Goal: Information Seeking & Learning: Learn about a topic

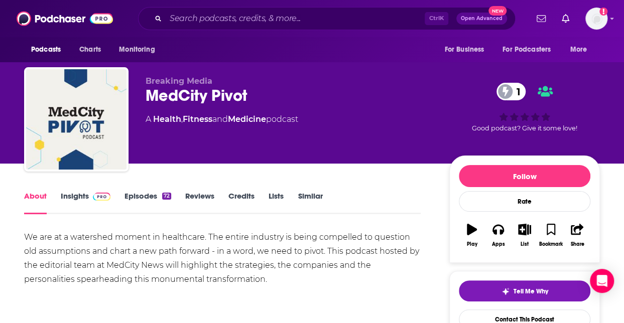
click at [80, 190] on div "About Insights Episodes 72 Reviews Credits Lists Similar" at bounding box center [222, 202] width 397 height 25
click at [79, 192] on link "Insights" at bounding box center [86, 202] width 50 height 23
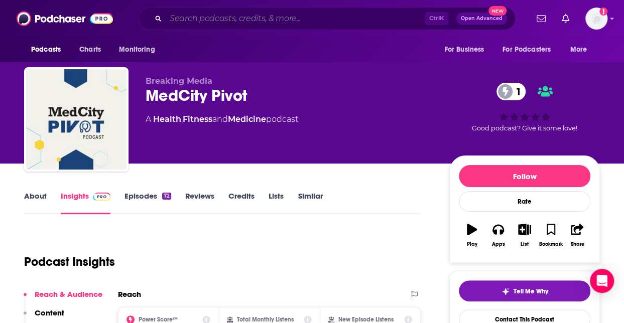
click at [248, 23] on input "Search podcasts, credits, & more..." at bounding box center [295, 19] width 259 height 16
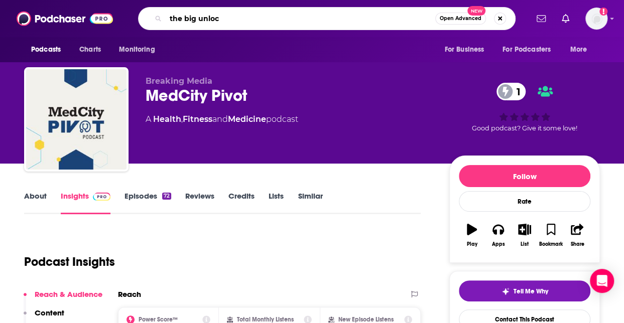
type input "the big unlock"
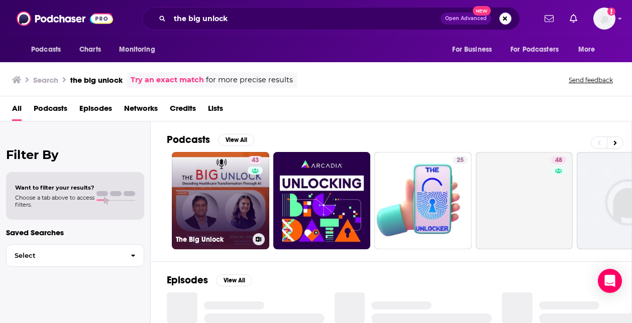
click at [202, 213] on link "43 The Big Unlock" at bounding box center [220, 200] width 97 height 97
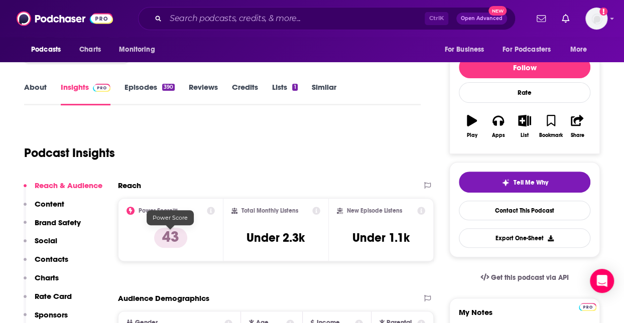
scroll to position [109, 0]
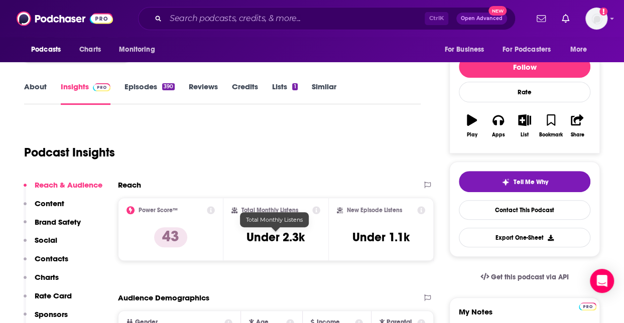
click at [290, 239] on h3 "Under 2.3k" at bounding box center [276, 237] width 58 height 15
copy div "Under 2.3k"
click at [318, 171] on div "Podcast Insights" at bounding box center [218, 146] width 389 height 51
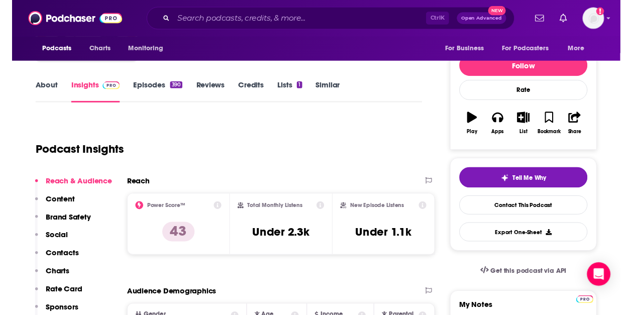
scroll to position [0, 0]
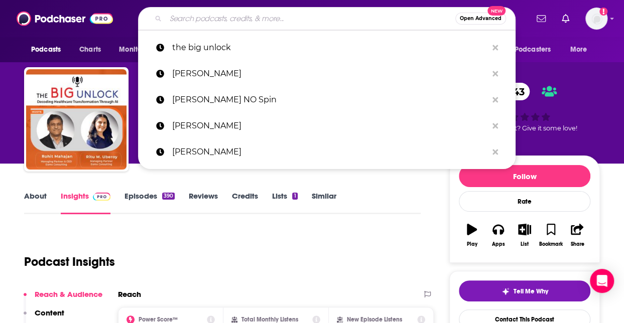
click at [203, 14] on input "Search podcasts, credits, & more..." at bounding box center [311, 19] width 290 height 16
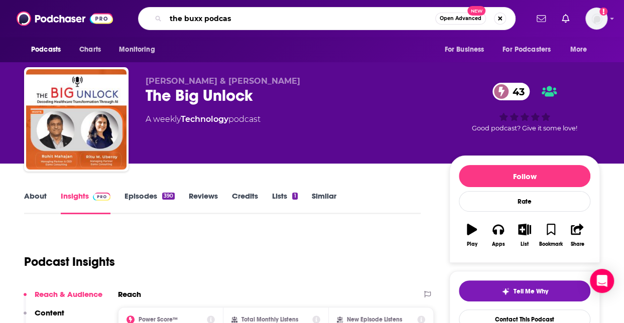
type input "the buxx podcast"
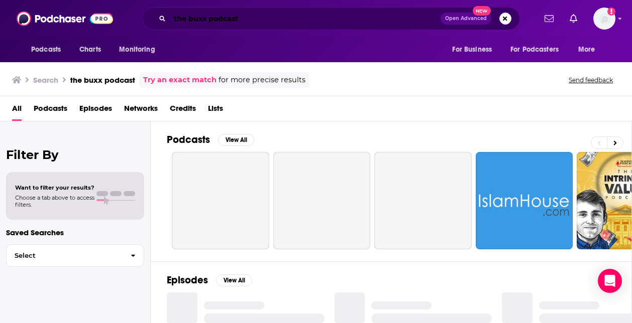
click at [208, 19] on input "the buxx podcast" at bounding box center [305, 19] width 271 height 16
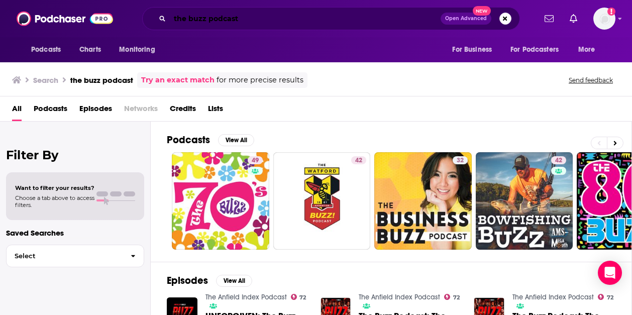
click at [288, 18] on input "the buzz podcast" at bounding box center [305, 19] width 271 height 16
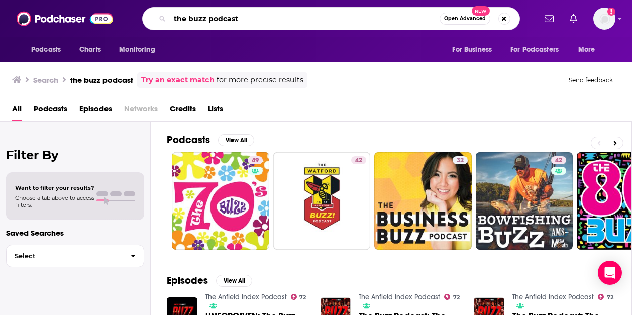
click at [288, 18] on input "the buzz podcast" at bounding box center [305, 19] width 270 height 16
paste input "[URL][DOMAIN_NAME][PERSON_NAME]"
type input "slice of healthcare"
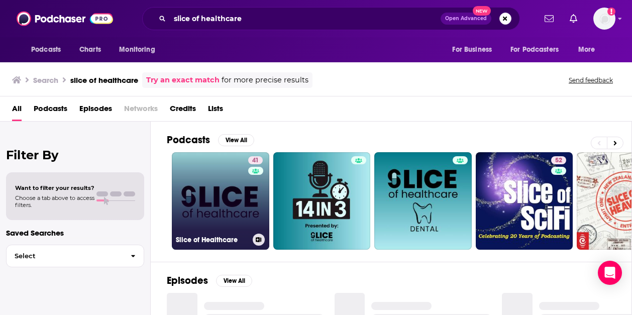
click at [203, 197] on link "41 Slice of Healthcare" at bounding box center [220, 200] width 97 height 97
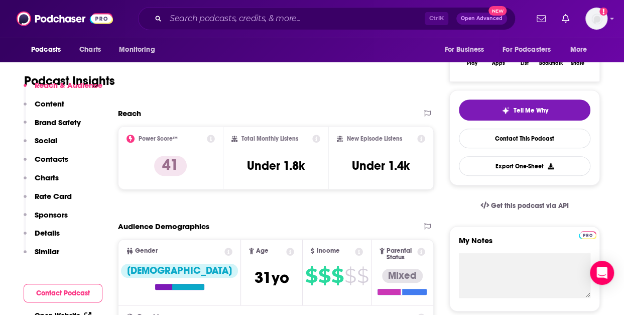
scroll to position [183, 0]
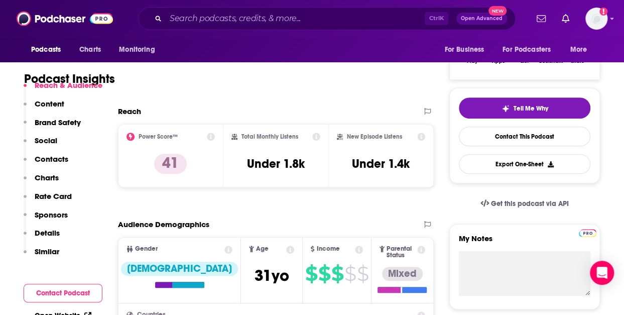
click at [47, 163] on p "Contacts" at bounding box center [52, 159] width 34 height 10
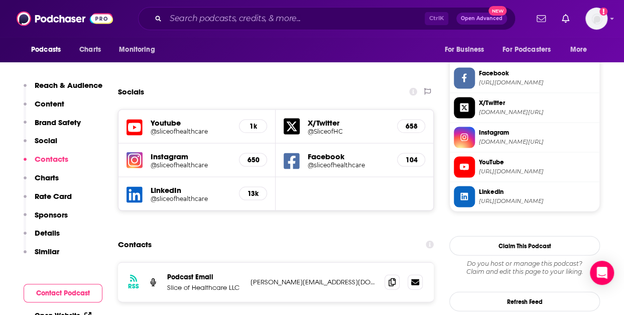
scroll to position [989, 0]
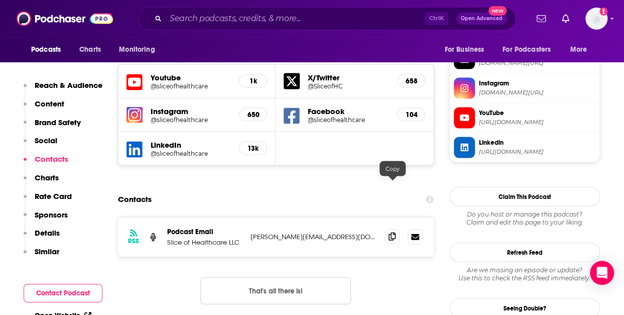
click at [397, 229] on span at bounding box center [392, 236] width 15 height 15
